Goal: Submit feedback/report problem: Leave review/rating

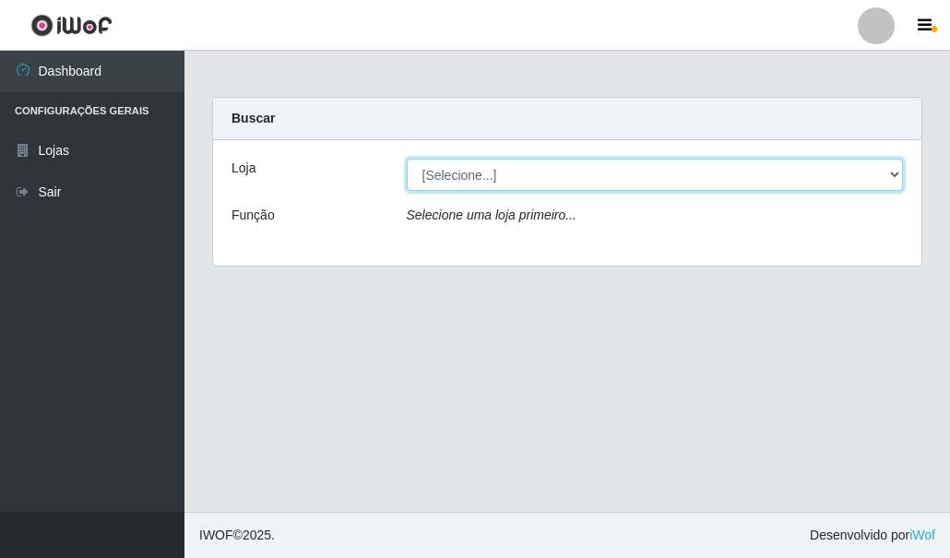
click at [543, 177] on select "[Selecione...] Hiper Queiroz - [GEOGRAPHIC_DATA]" at bounding box center [655, 175] width 497 height 32
select select "513"
click at [407, 159] on select "[Selecione...] Hiper Queiroz - [GEOGRAPHIC_DATA]" at bounding box center [655, 175] width 497 height 32
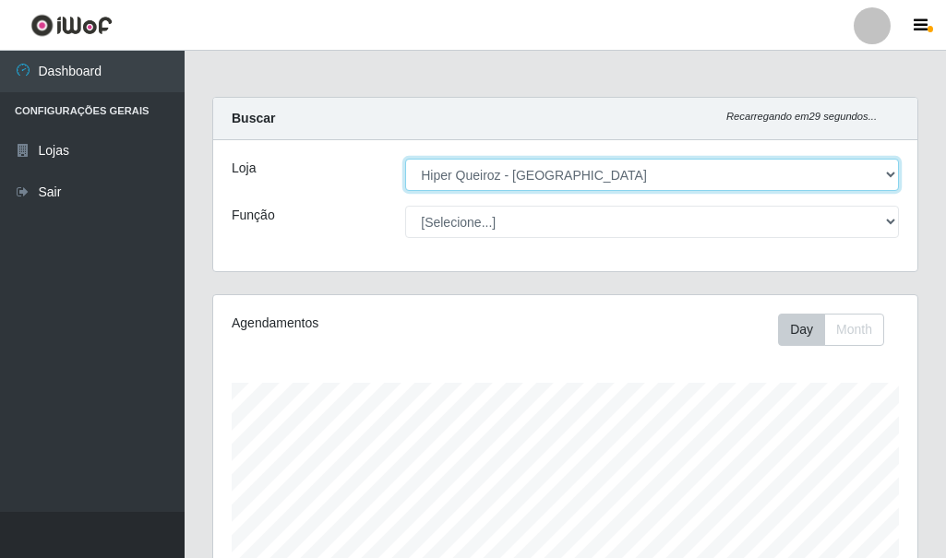
scroll to position [383, 704]
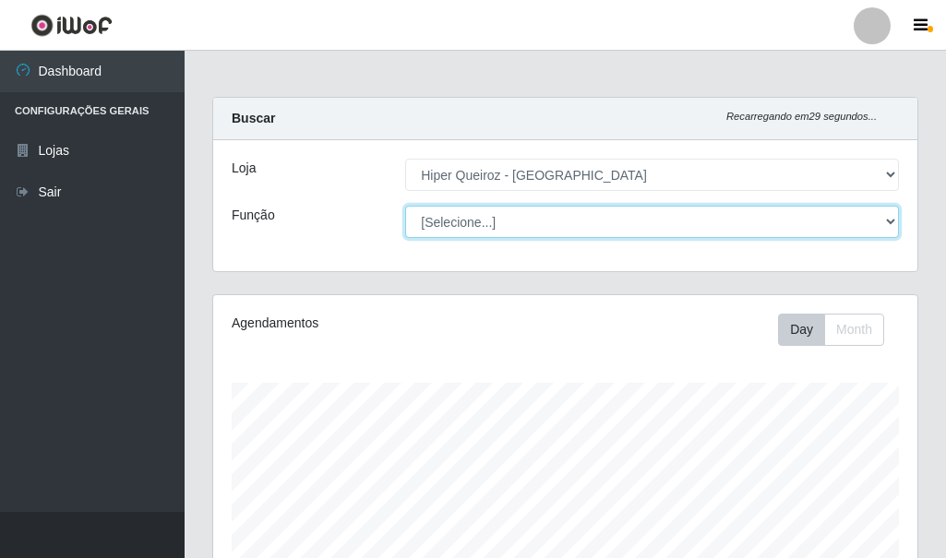
click at [499, 212] on select "[Selecione...] Embalador Embalador + Embalador ++ Operador de Caixa + Operador …" at bounding box center [652, 222] width 494 height 32
select select "1"
click at [405, 206] on select "[Selecione...] Embalador Embalador + Embalador ++ Operador de Caixa + Operador …" at bounding box center [652, 222] width 494 height 32
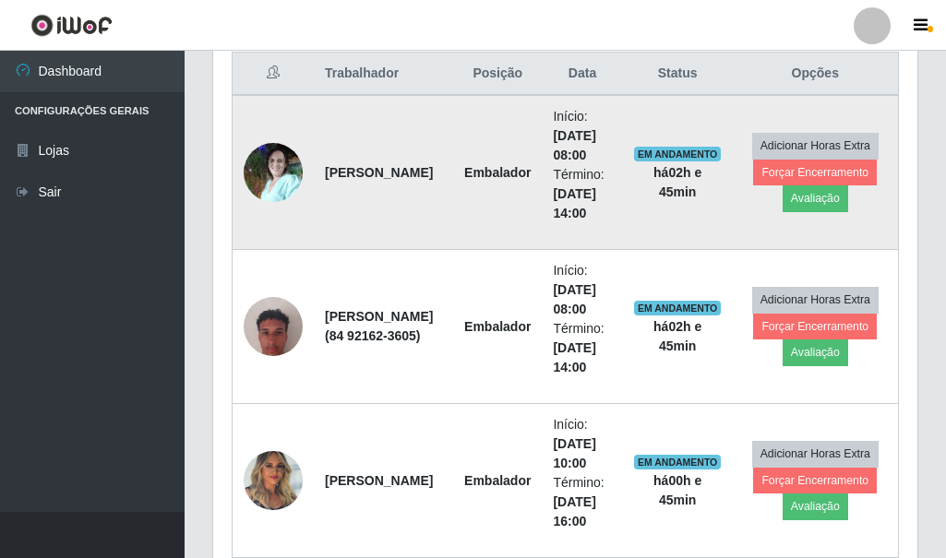
scroll to position [738, 0]
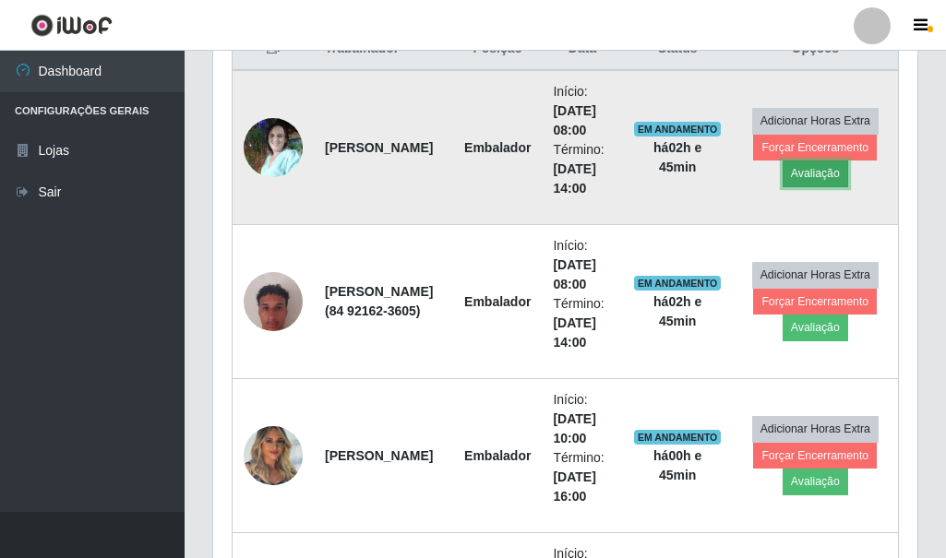
click at [803, 175] on button "Avaliação" at bounding box center [815, 174] width 66 height 26
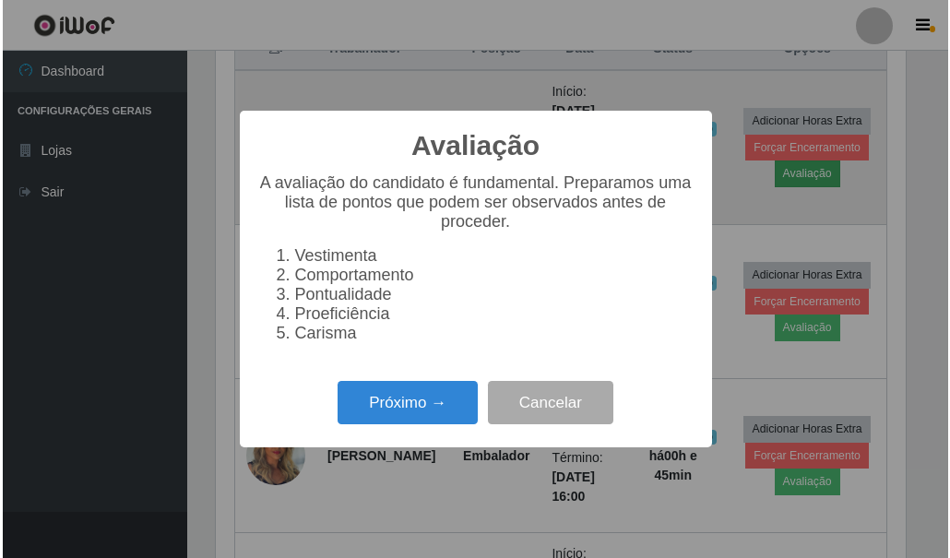
scroll to position [383, 695]
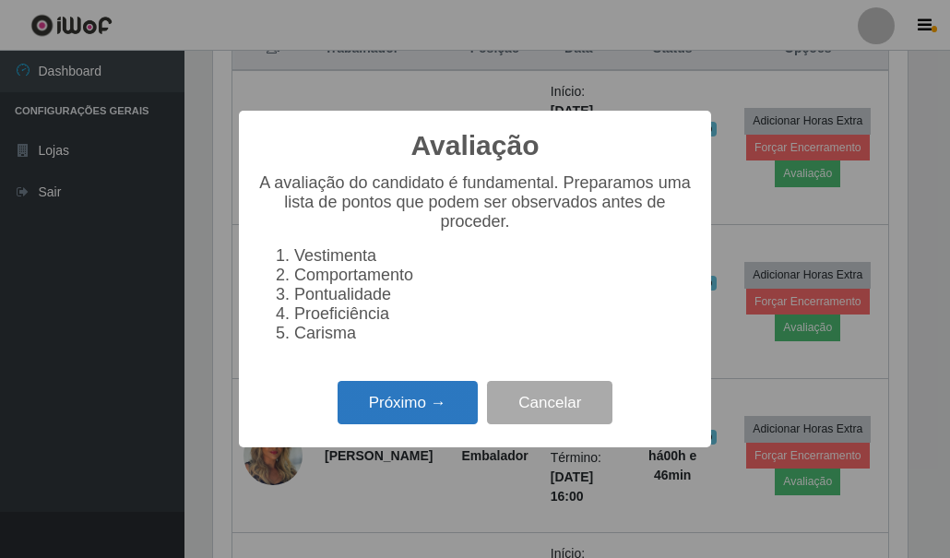
click at [375, 411] on button "Próximo →" at bounding box center [408, 402] width 140 height 43
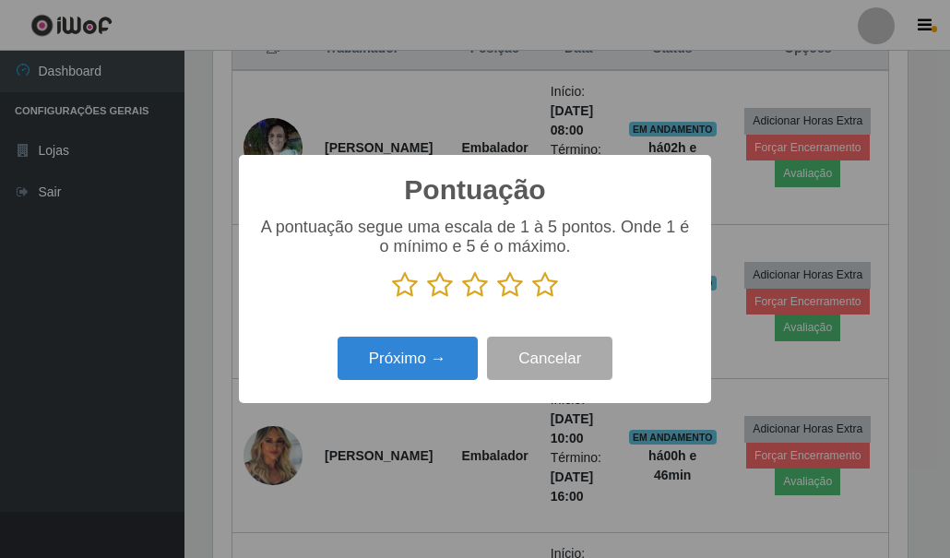
scroll to position [922330, 922019]
click at [511, 287] on icon at bounding box center [510, 285] width 26 height 28
click at [497, 299] on input "radio" at bounding box center [497, 299] width 0 height 0
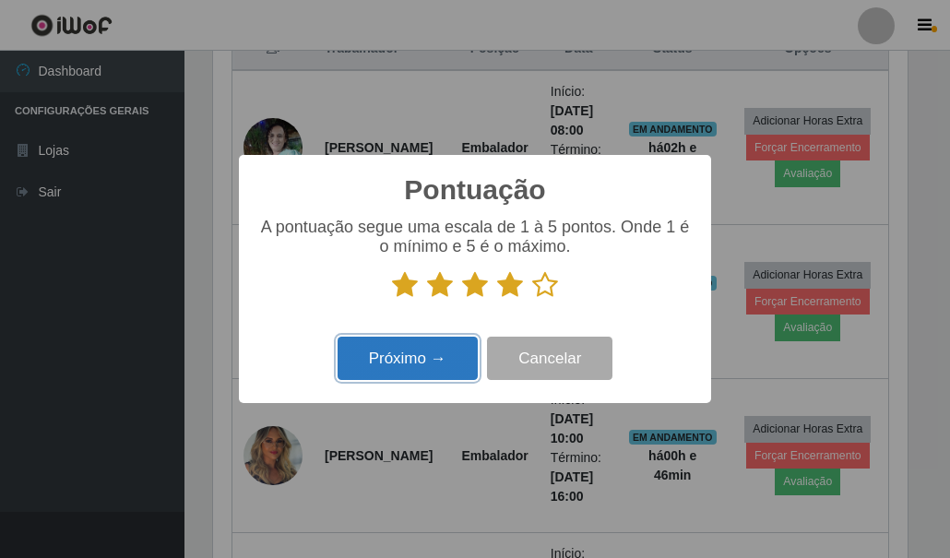
click at [423, 359] on button "Próximo →" at bounding box center [408, 358] width 140 height 43
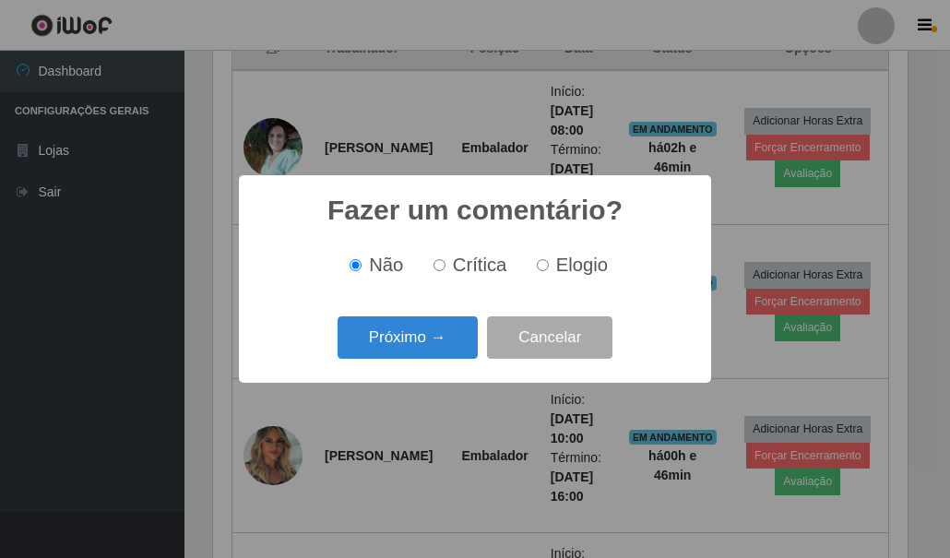
click at [440, 269] on input "Crítica" at bounding box center [440, 265] width 12 height 12
radio input "true"
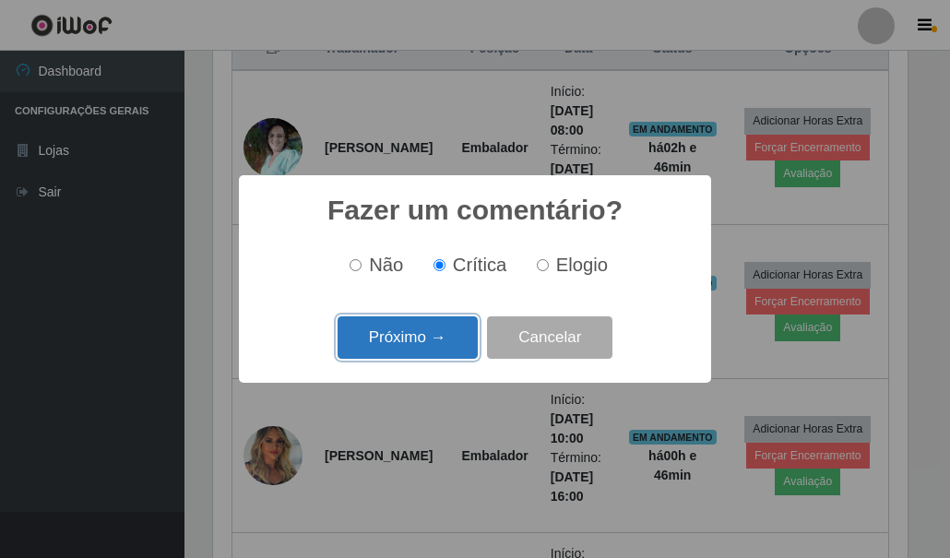
click at [410, 342] on button "Próximo →" at bounding box center [408, 337] width 140 height 43
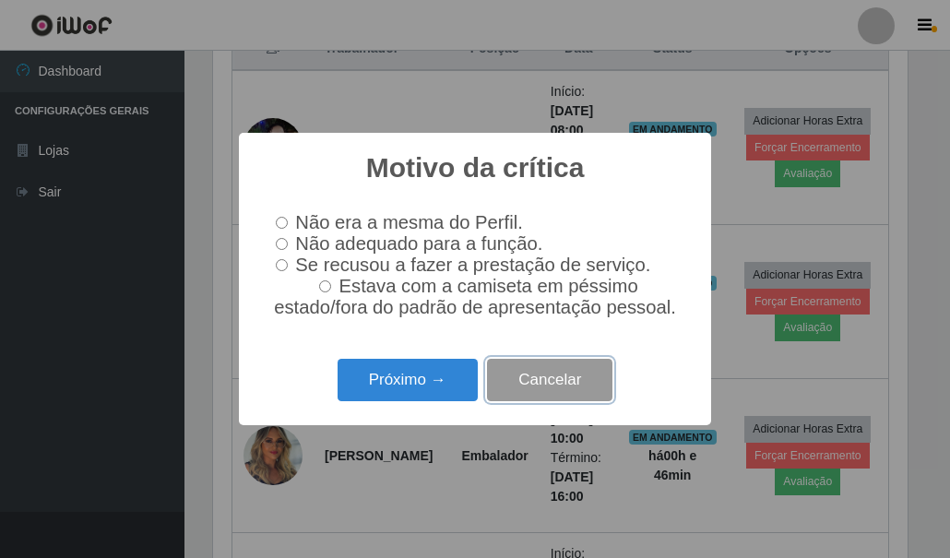
click at [531, 393] on button "Cancelar" at bounding box center [549, 380] width 125 height 43
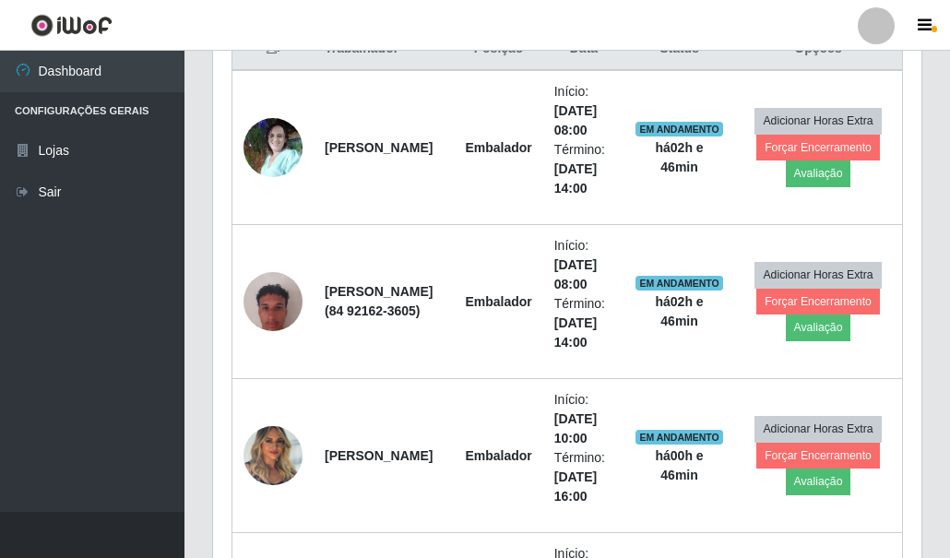
scroll to position [383, 704]
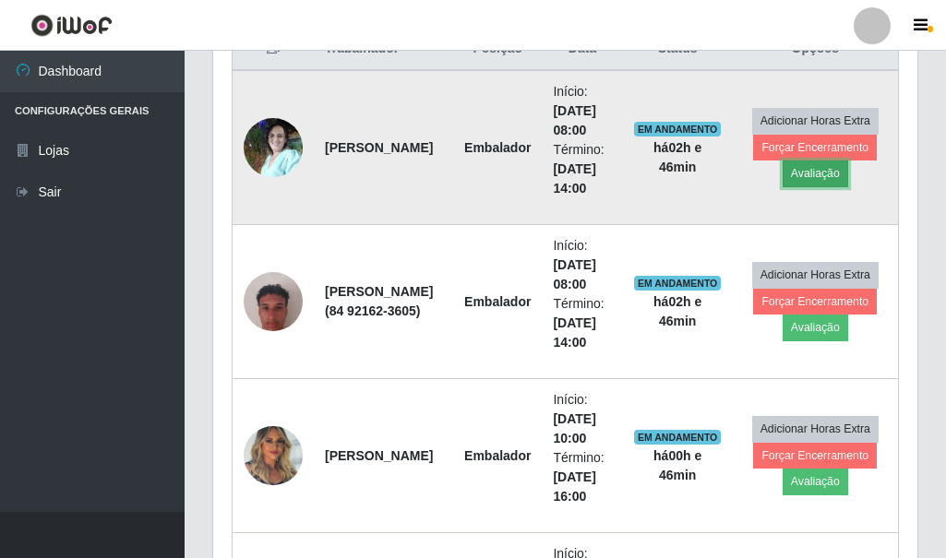
click at [805, 169] on button "Avaliação" at bounding box center [815, 174] width 66 height 26
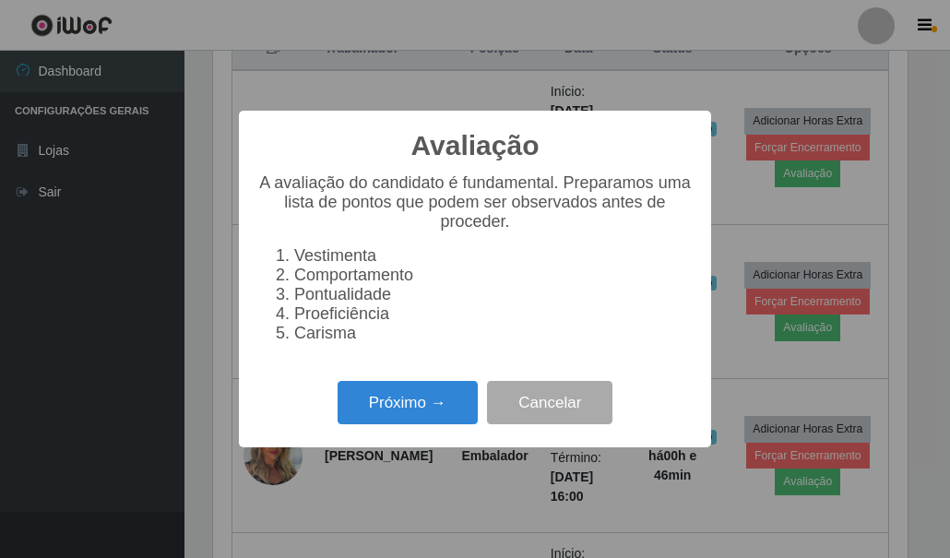
scroll to position [383, 695]
click at [414, 424] on button "Próximo →" at bounding box center [408, 402] width 140 height 43
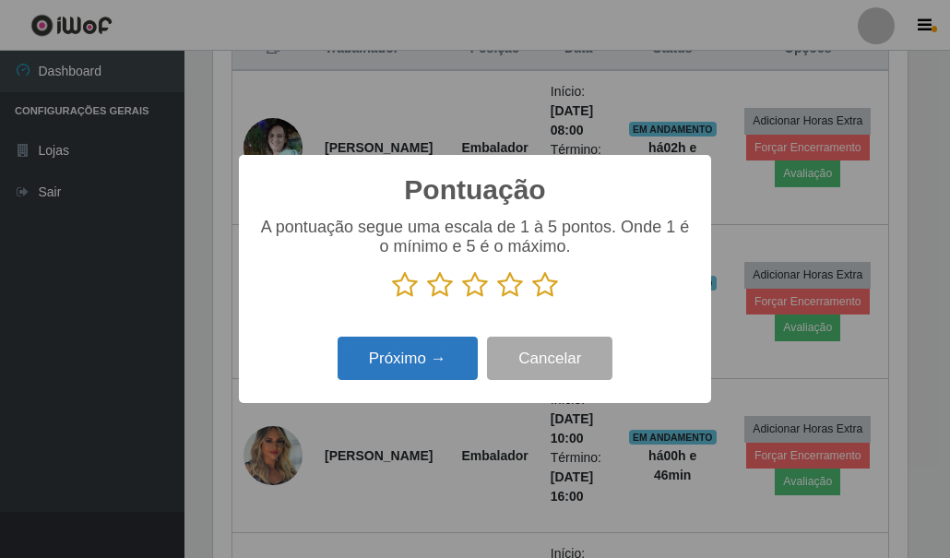
scroll to position [922330, 922019]
click at [486, 293] on icon at bounding box center [475, 285] width 26 height 28
click at [462, 299] on input "radio" at bounding box center [462, 299] width 0 height 0
click at [460, 375] on button "Próximo →" at bounding box center [408, 358] width 140 height 43
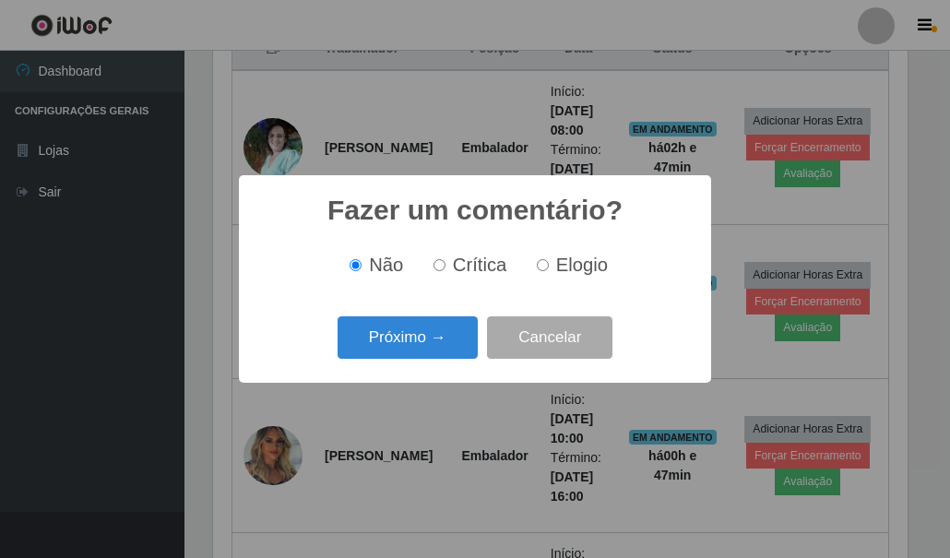
click at [539, 269] on input "Elogio" at bounding box center [543, 265] width 12 height 12
radio input "true"
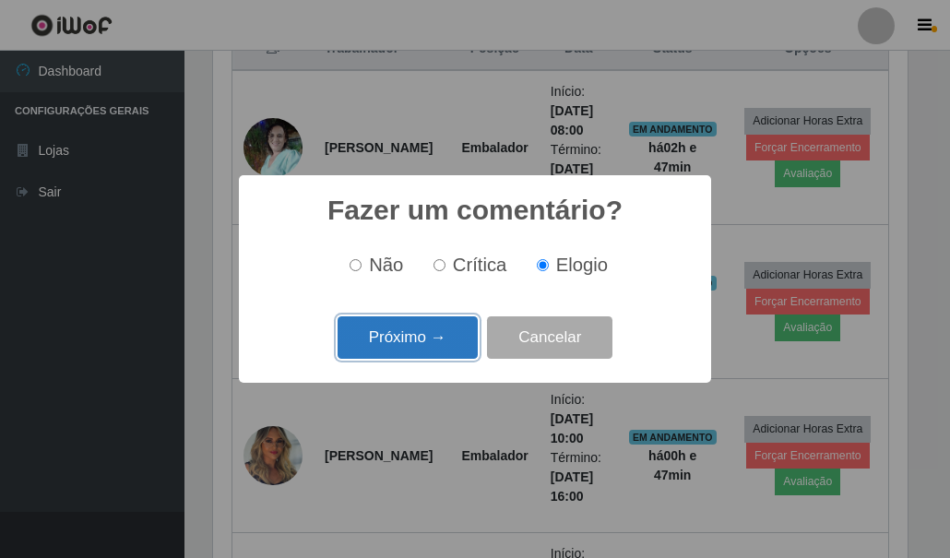
click at [423, 334] on button "Próximo →" at bounding box center [408, 337] width 140 height 43
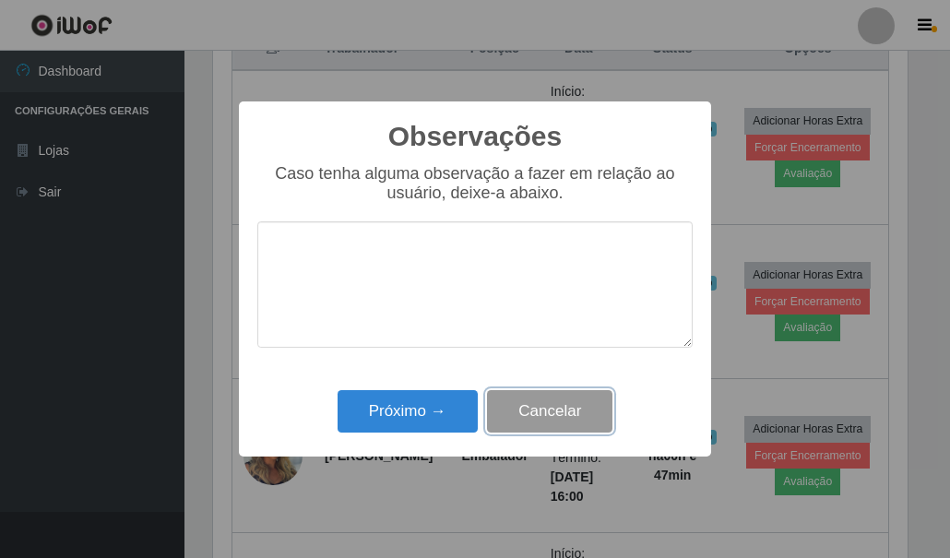
click at [531, 409] on button "Cancelar" at bounding box center [549, 411] width 125 height 43
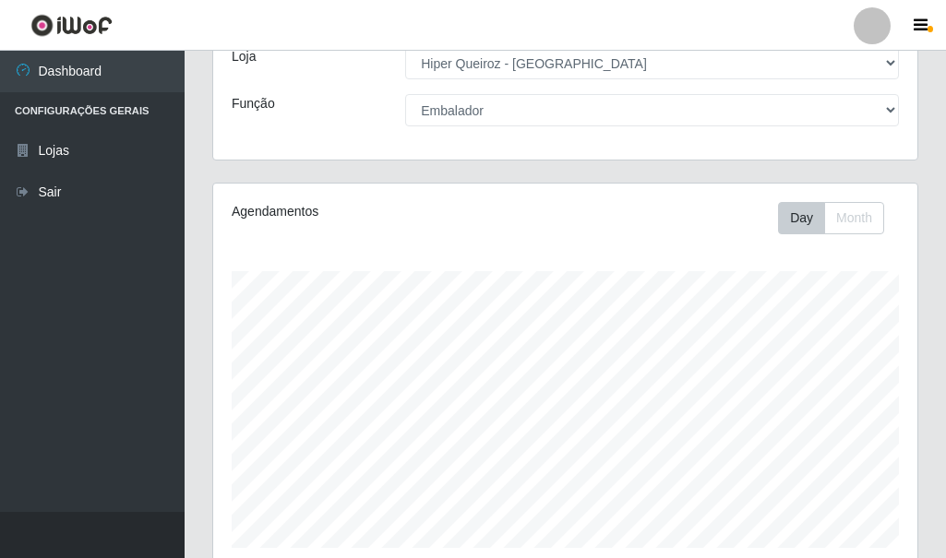
scroll to position [0, 0]
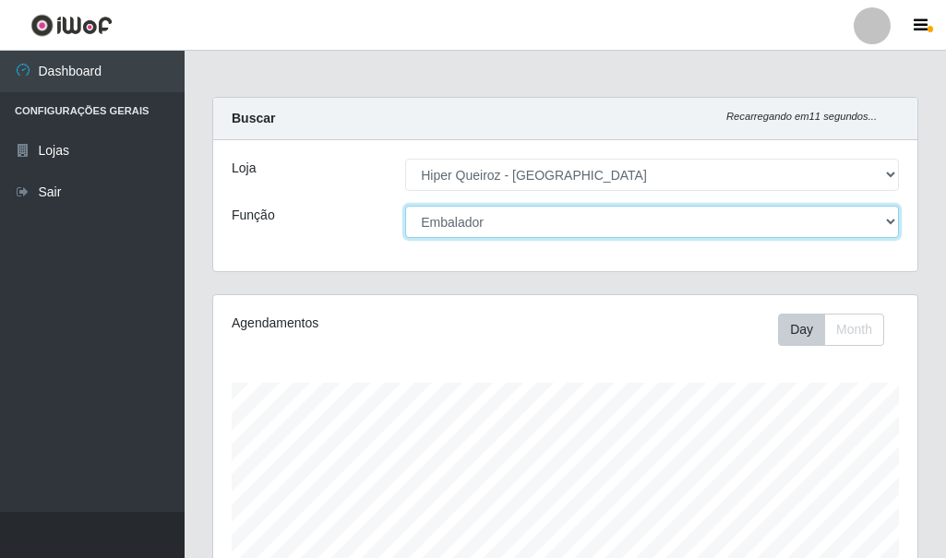
click at [462, 215] on select "[Selecione...] Embalador Embalador + Embalador ++ Operador de Caixa + Operador …" at bounding box center [652, 222] width 494 height 32
click at [405, 206] on select "[Selecione...] Embalador Embalador + Embalador ++ Operador de Caixa + Operador …" at bounding box center [652, 222] width 494 height 32
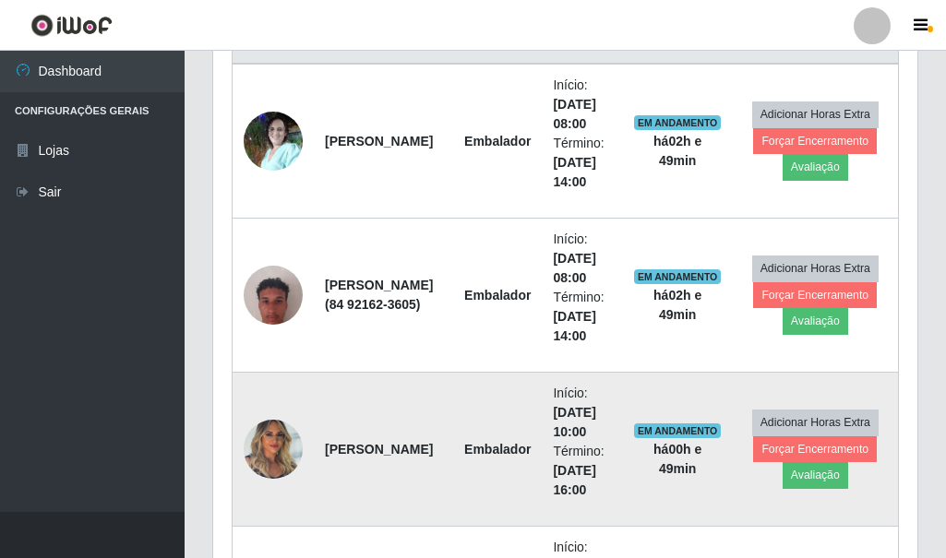
scroll to position [646, 0]
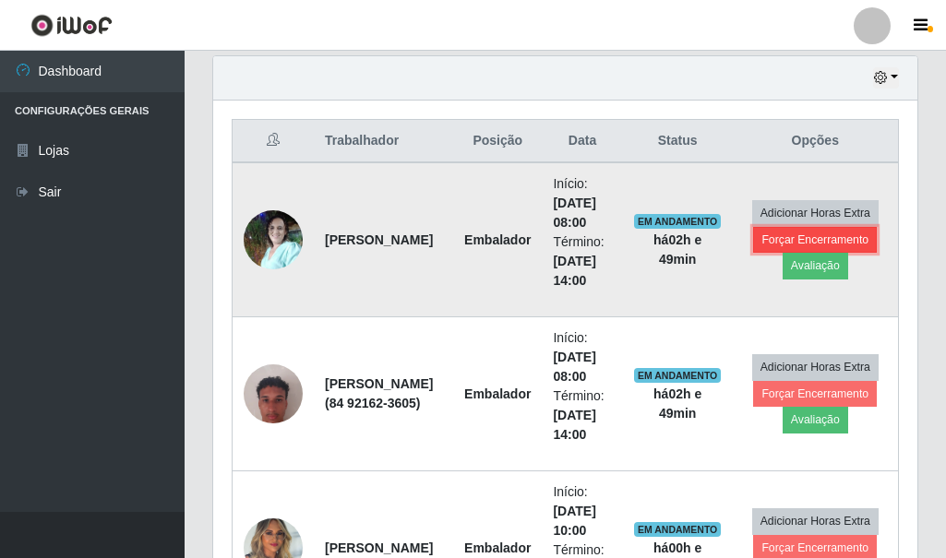
click at [803, 242] on button "Forçar Encerramento" at bounding box center [815, 240] width 124 height 26
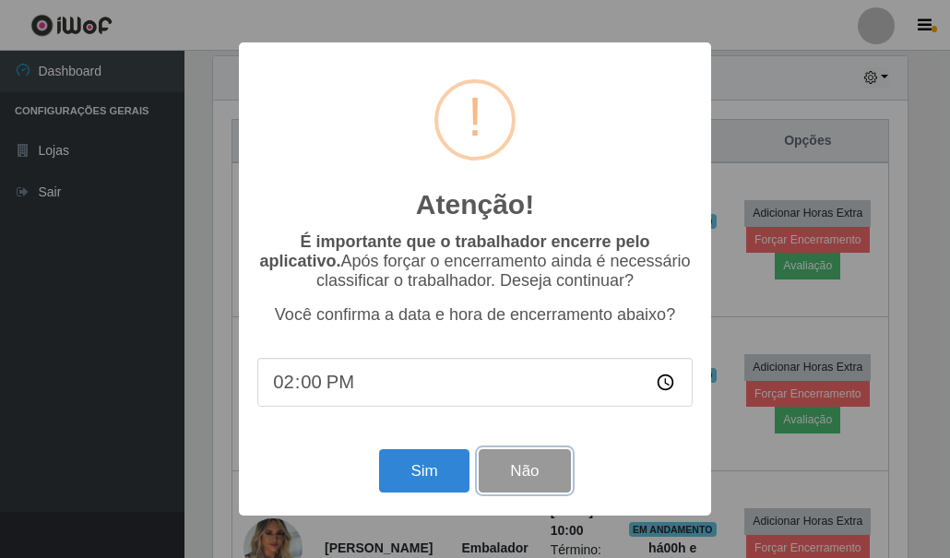
click at [529, 460] on button "Não" at bounding box center [524, 470] width 91 height 43
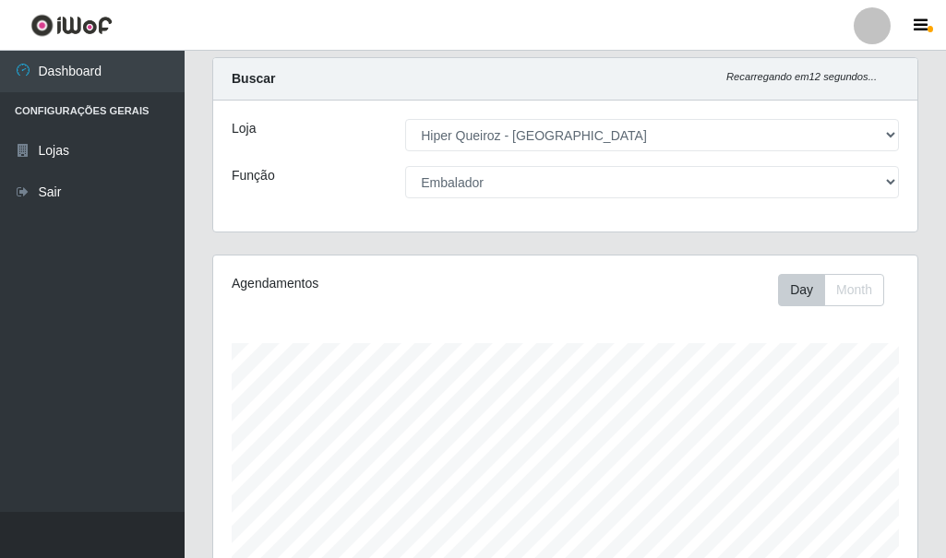
scroll to position [0, 0]
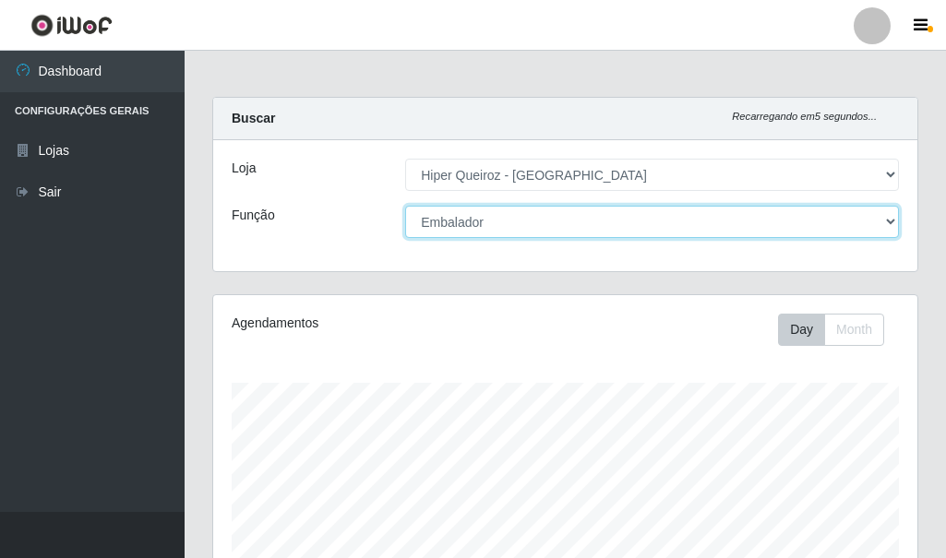
click at [529, 218] on select "[Selecione...] Embalador Embalador + Embalador ++ Operador de Caixa + Operador …" at bounding box center [652, 222] width 494 height 32
click at [405, 206] on select "[Selecione...] Embalador Embalador + Embalador ++ Operador de Caixa + Operador …" at bounding box center [652, 222] width 494 height 32
click at [519, 223] on select "[Selecione...] Embalador Embalador + Embalador ++ Operador de Caixa + Operador …" at bounding box center [652, 222] width 494 height 32
click at [405, 206] on select "[Selecione...] Embalador Embalador + Embalador ++ Operador de Caixa + Operador …" at bounding box center [652, 222] width 494 height 32
click at [495, 225] on select "[Selecione...] Embalador Embalador + Embalador ++ Operador de Caixa + Operador …" at bounding box center [652, 222] width 494 height 32
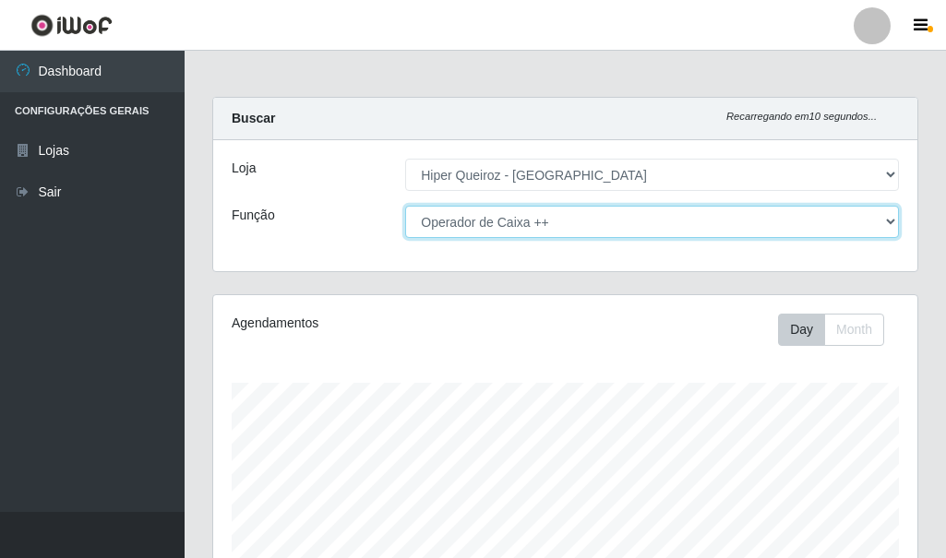
select select "72"
click at [405, 206] on select "[Selecione...] Embalador Embalador + Embalador ++ Operador de Caixa + Operador …" at bounding box center [652, 222] width 494 height 32
